Goal: Find contact information: Find contact information

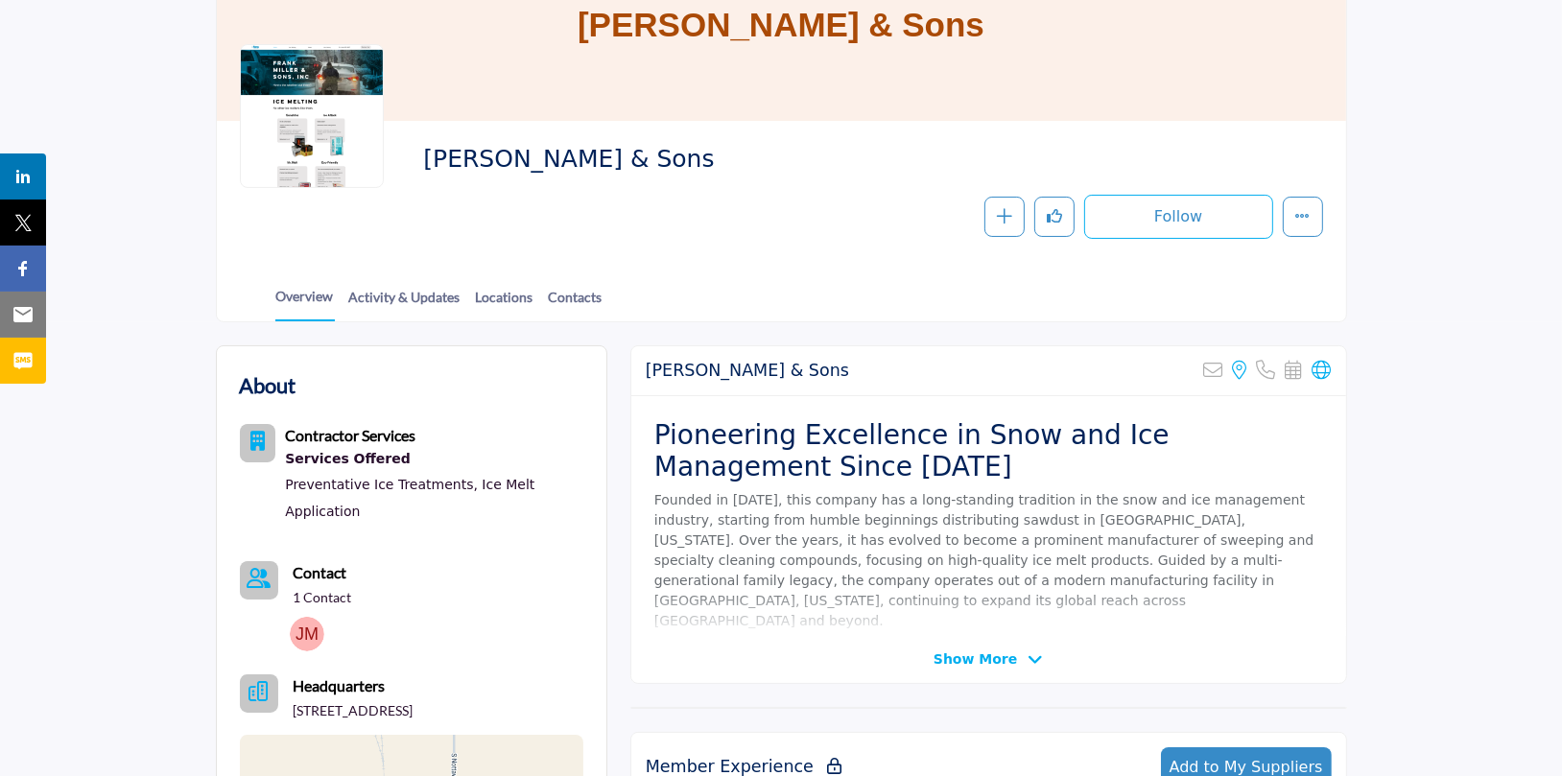
scroll to position [239, 0]
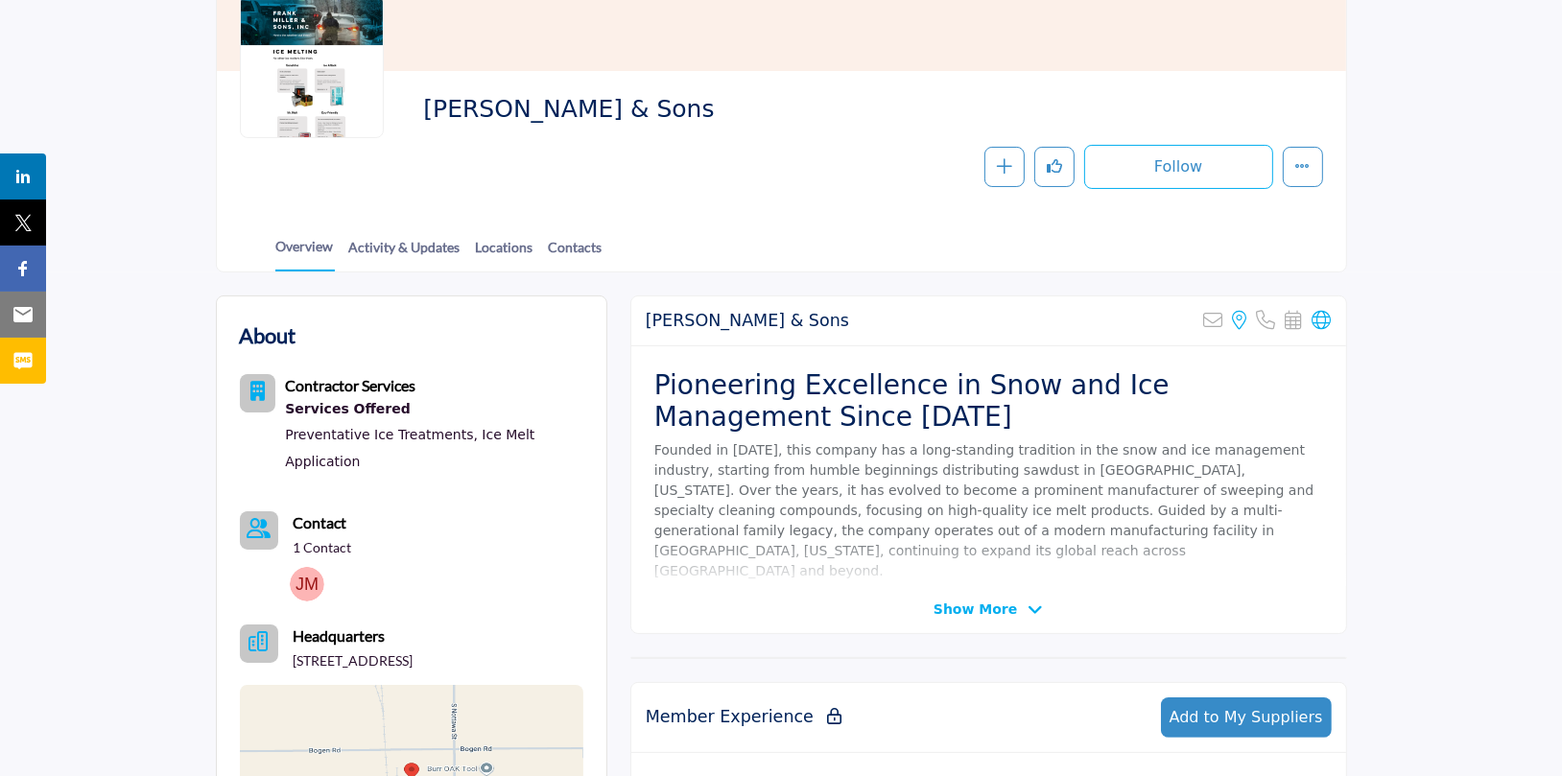
click at [955, 611] on span "Show More" at bounding box center [974, 610] width 83 height 20
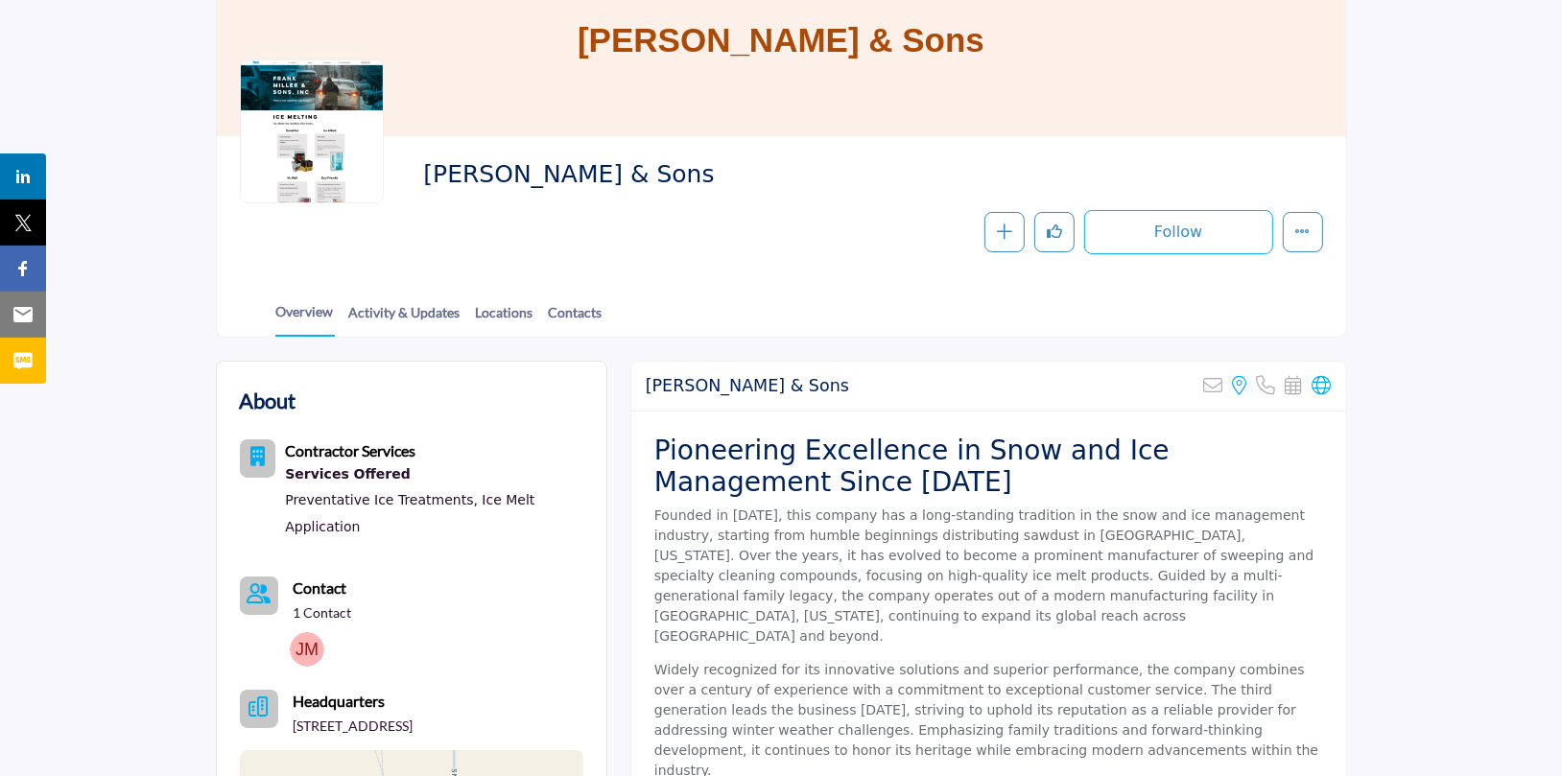
scroll to position [168, 0]
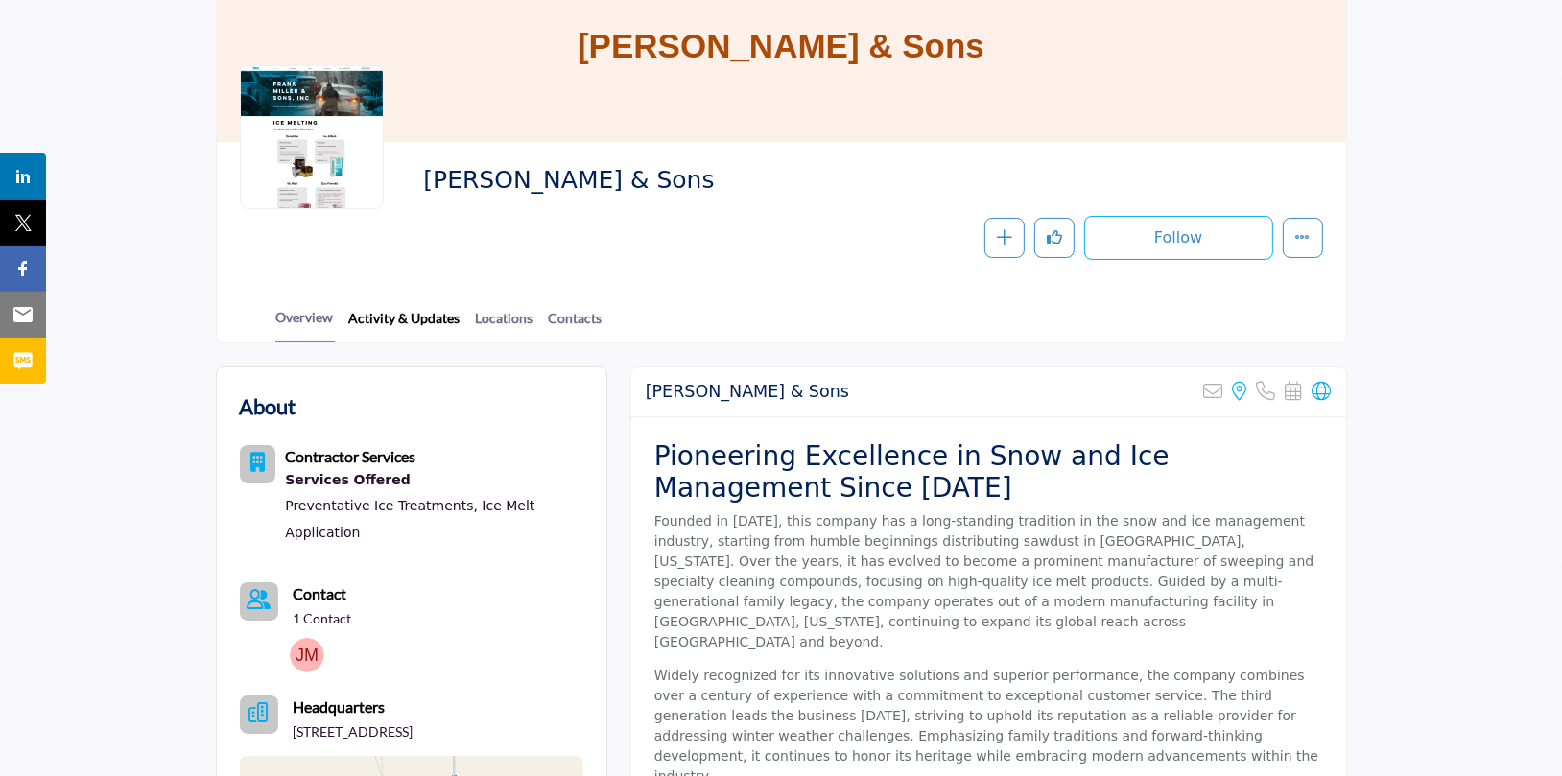
click at [404, 317] on link "Activity & Updates" at bounding box center [404, 325] width 113 height 34
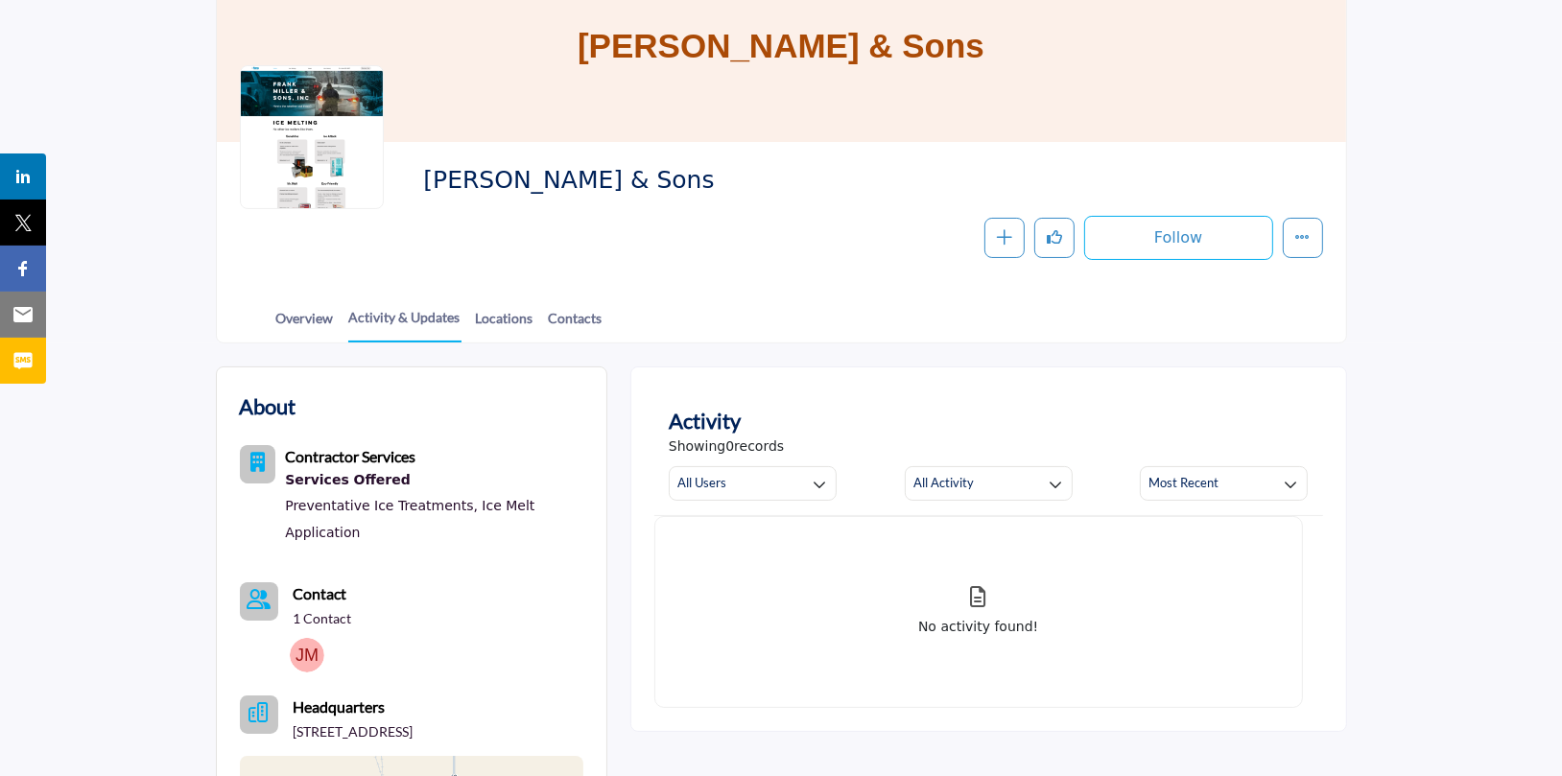
scroll to position [143, 0]
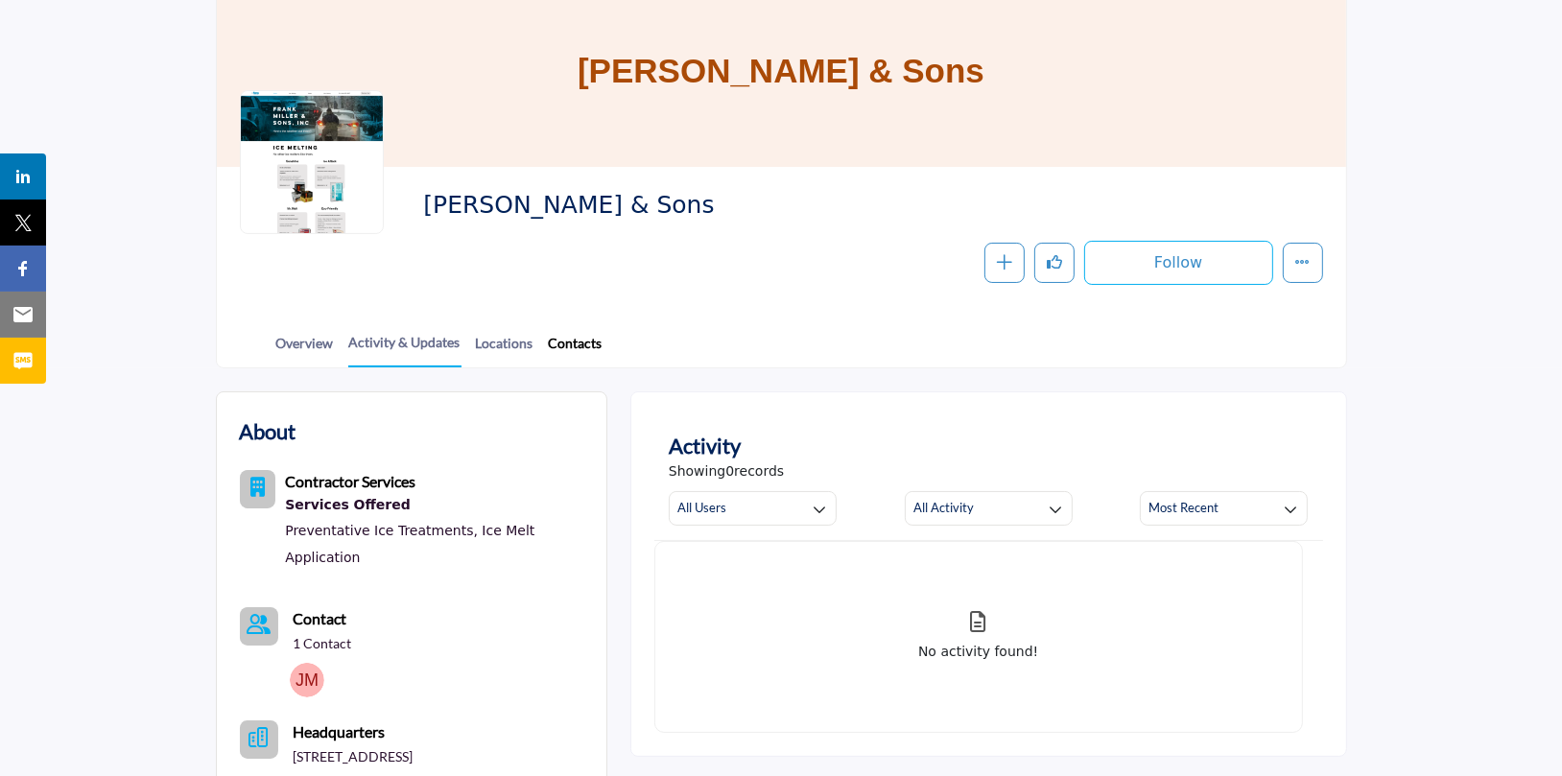
click at [572, 344] on link "Contacts" at bounding box center [576, 350] width 56 height 34
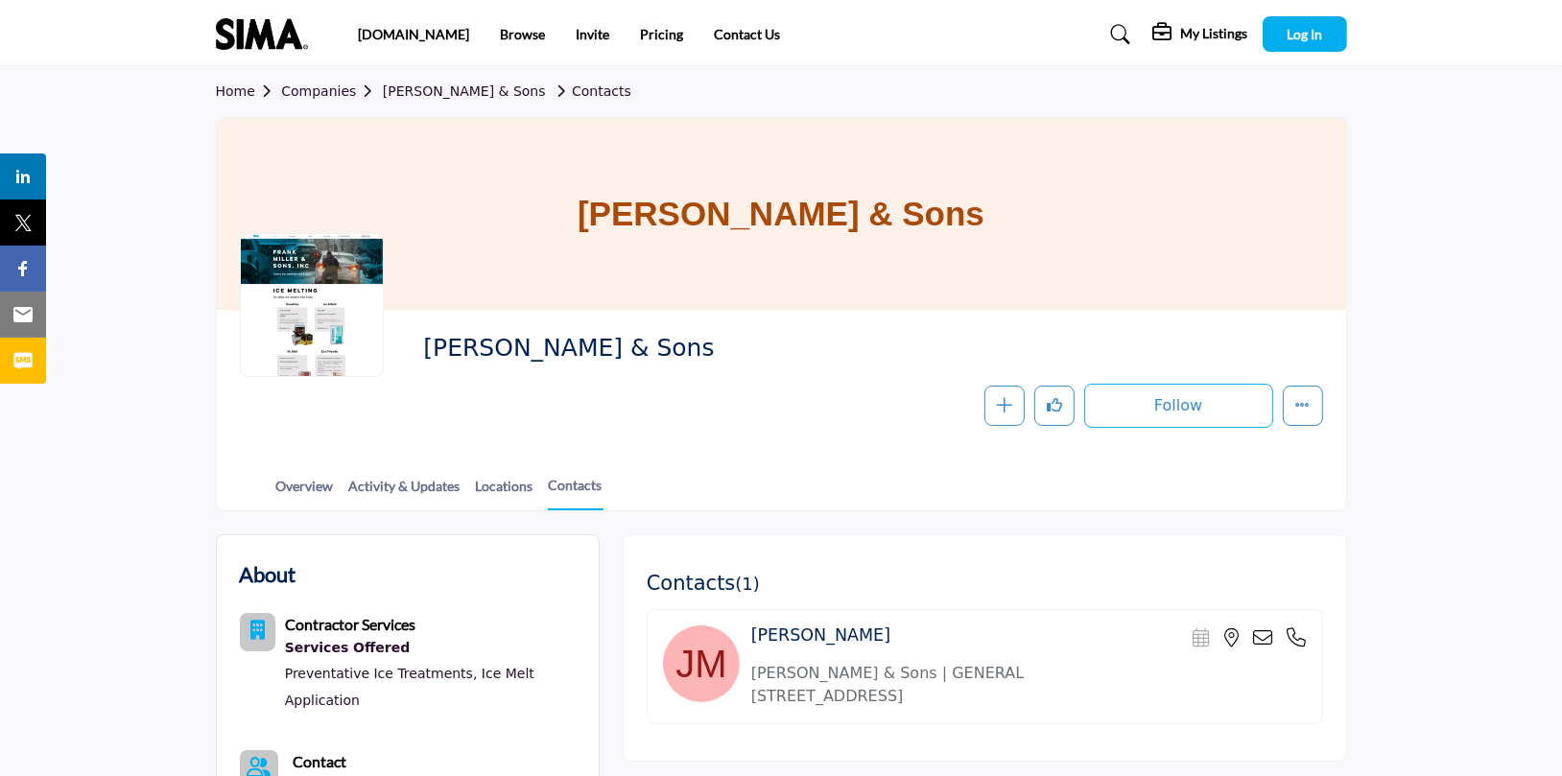
click at [350, 336] on div at bounding box center [312, 305] width 144 height 144
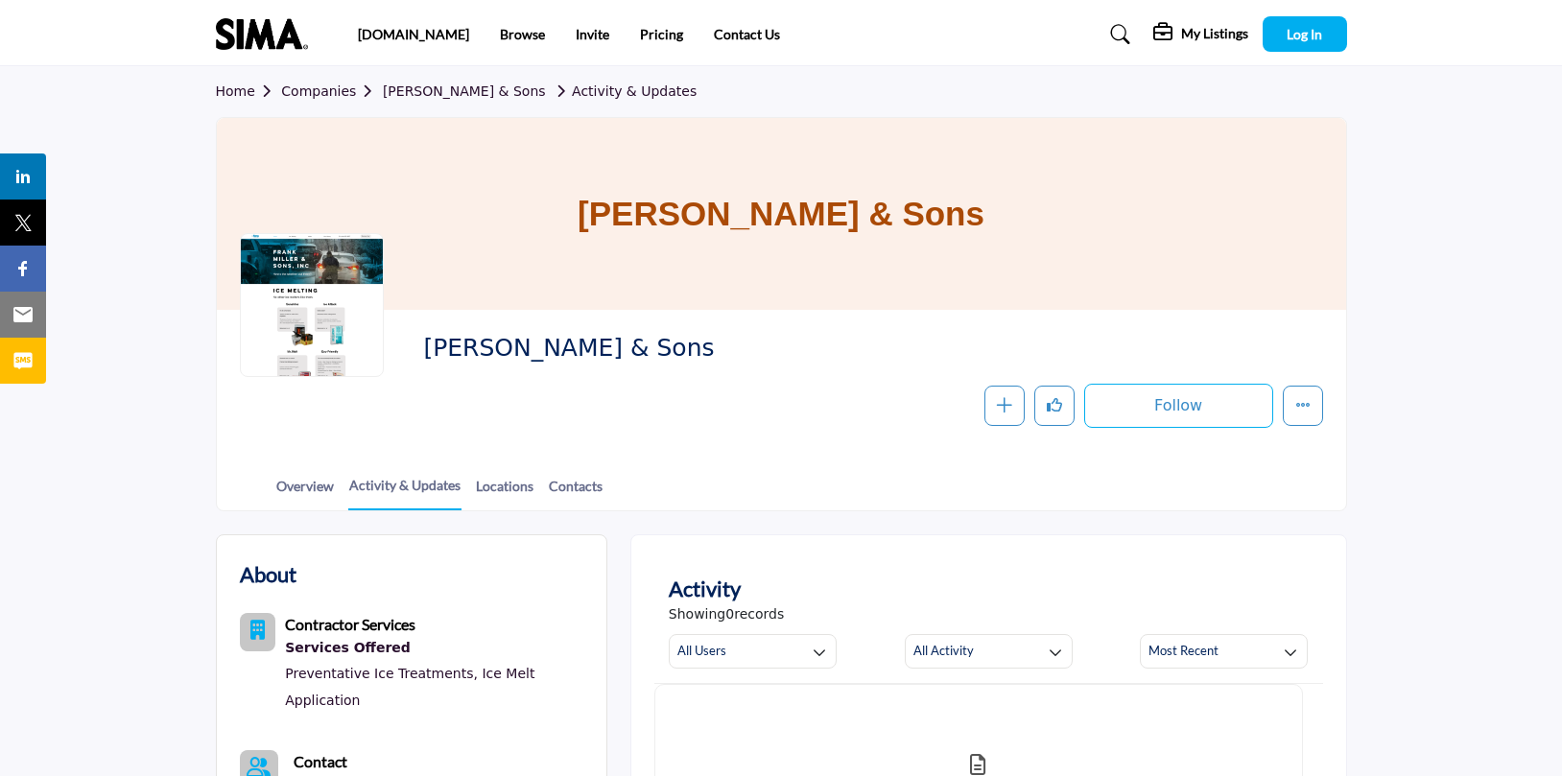
scroll to position [67, 0]
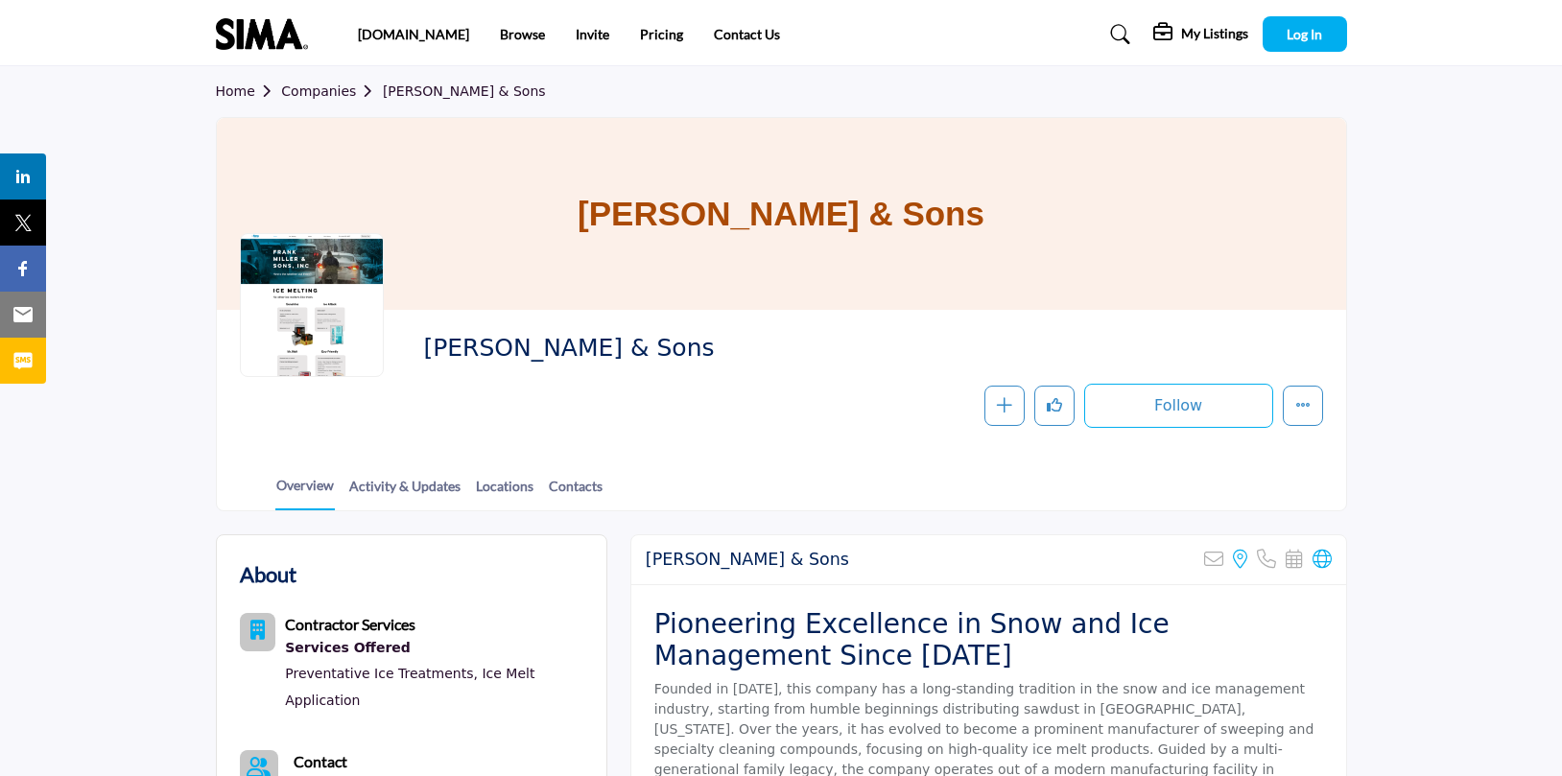
scroll to position [91, 0]
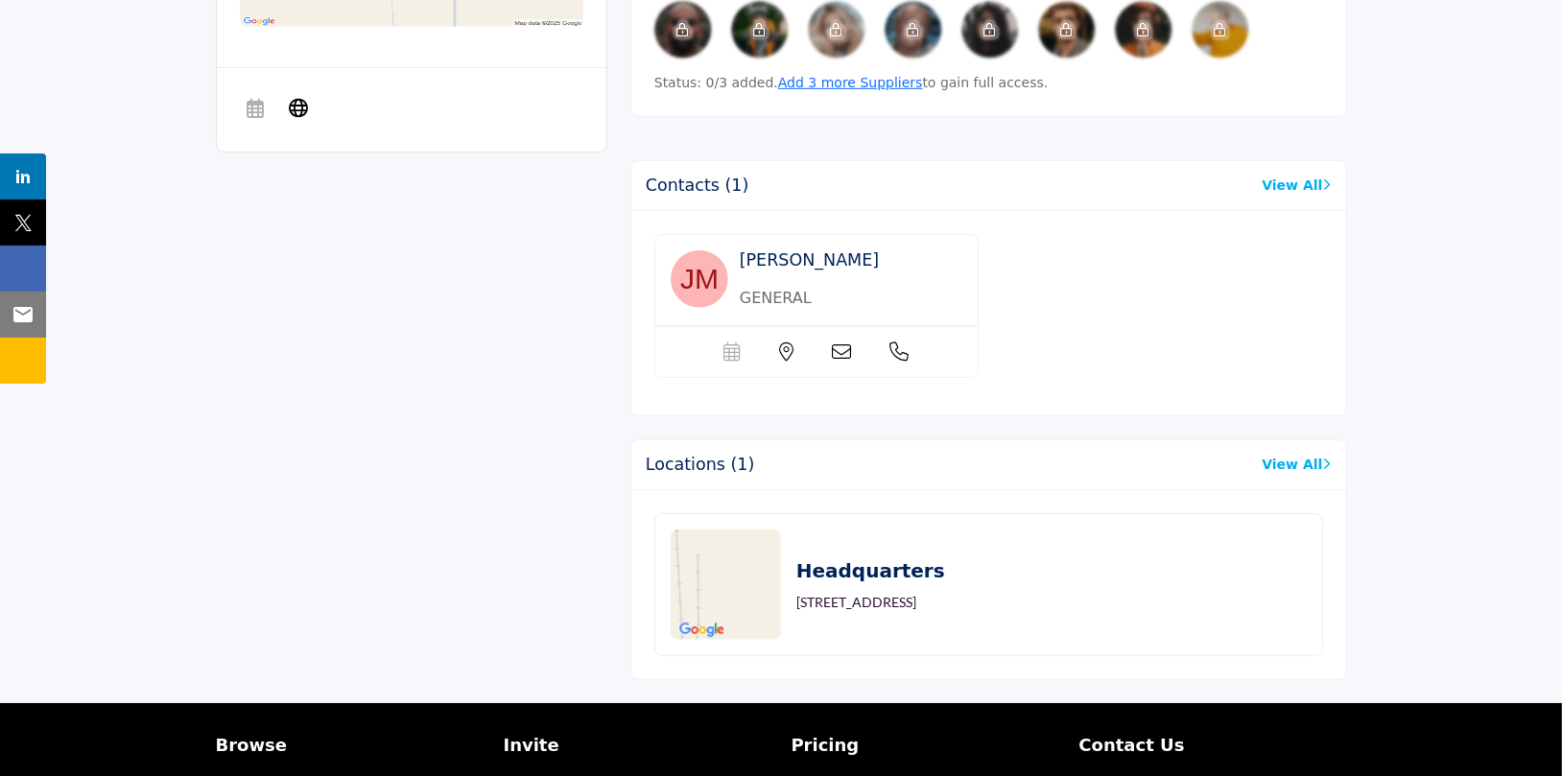
scroll to position [1127, 0]
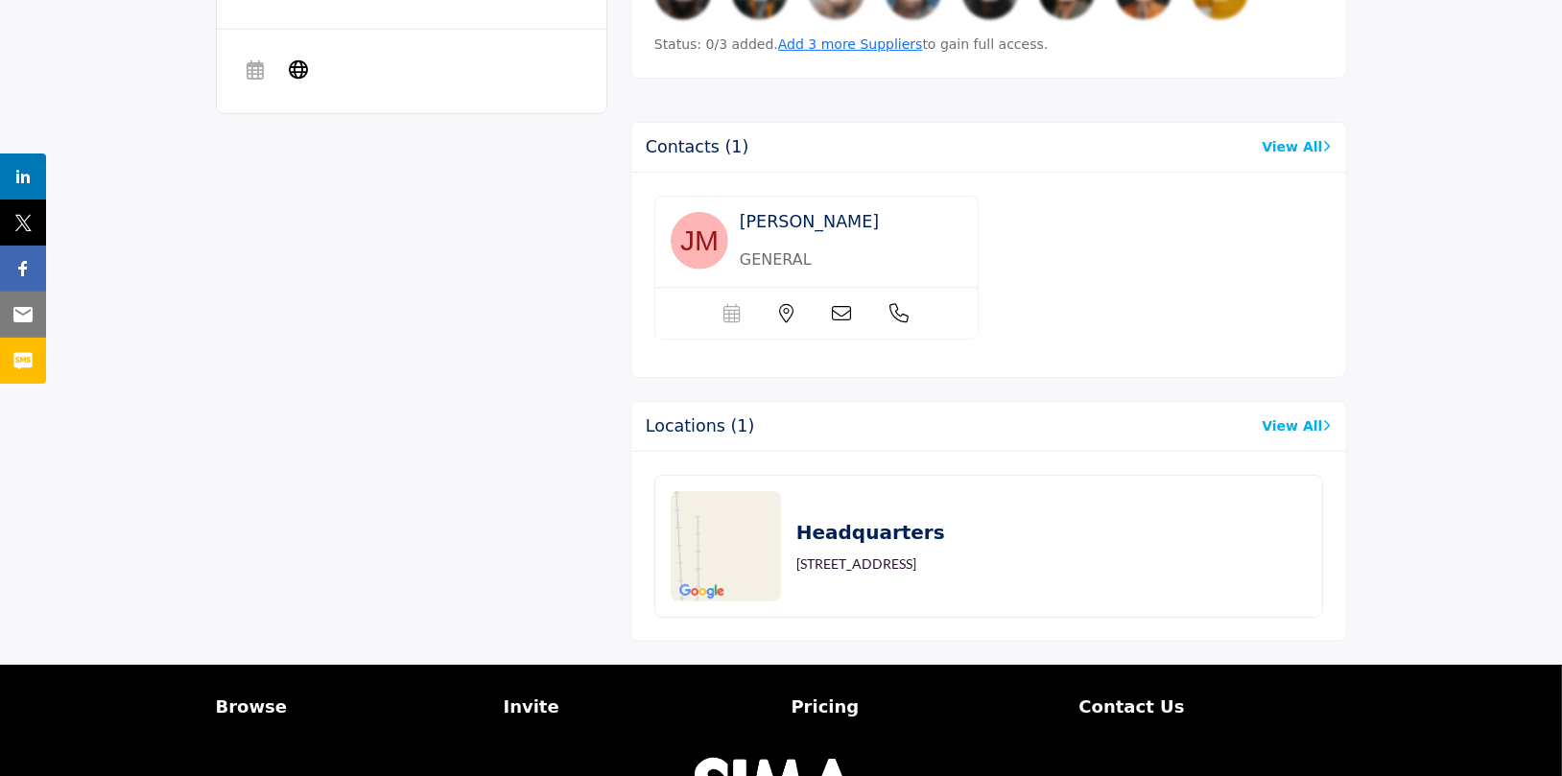
click at [1294, 137] on link "View All" at bounding box center [1296, 147] width 69 height 20
